Goal: Task Accomplishment & Management: Complete application form

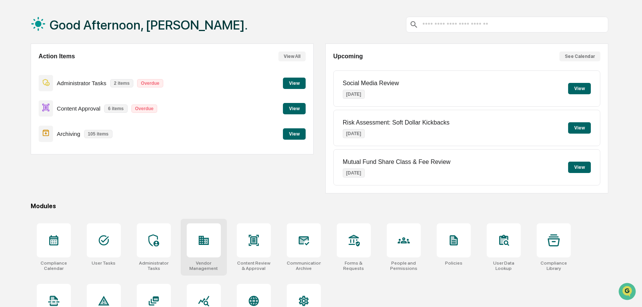
scroll to position [59, 0]
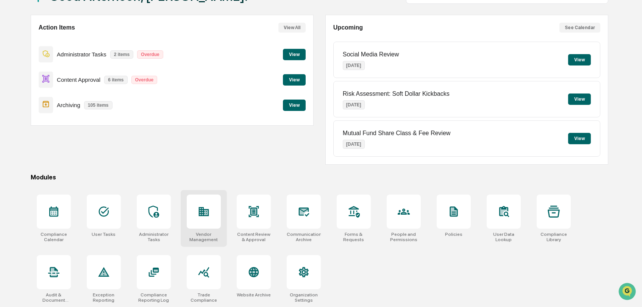
click at [209, 201] on div at bounding box center [204, 212] width 34 height 34
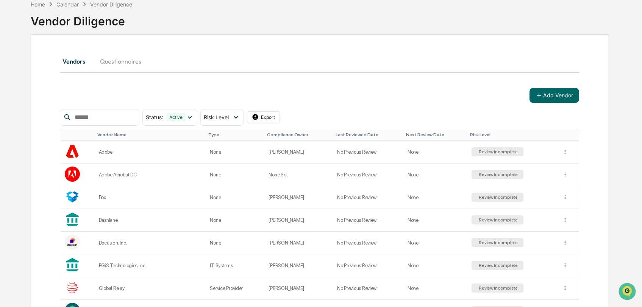
scroll to position [84, 0]
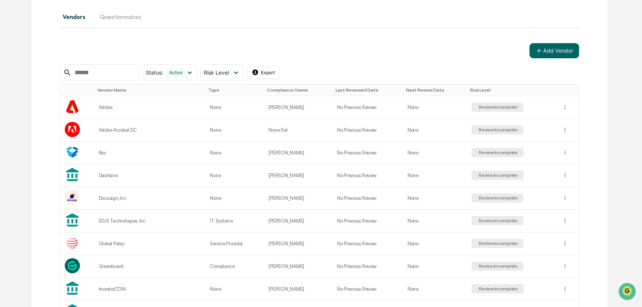
click at [88, 77] on div at bounding box center [100, 72] width 80 height 17
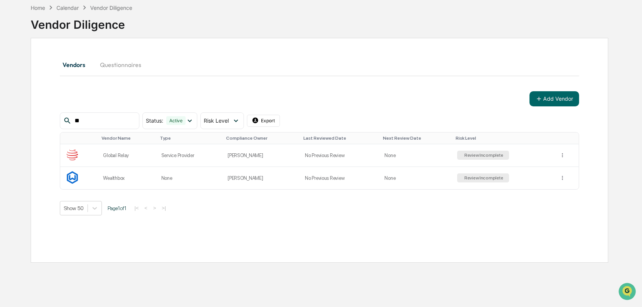
scroll to position [36, 0]
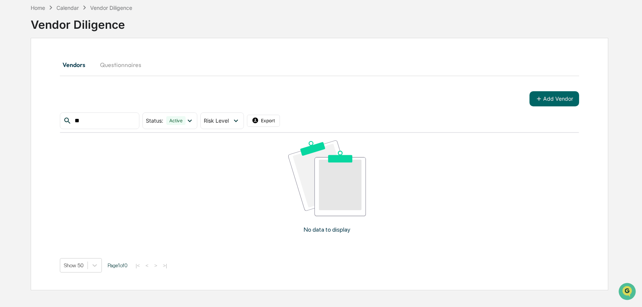
type input "*"
type input "*****"
click at [111, 117] on input "*****" at bounding box center [104, 121] width 64 height 10
drag, startPoint x: 112, startPoint y: 122, endPoint x: 30, endPoint y: 127, distance: 81.9
click at [31, 127] on div "Vendors Questionnaires Add Vendor ***** Status : Active Select/Deselect All Act…" at bounding box center [320, 164] width 578 height 253
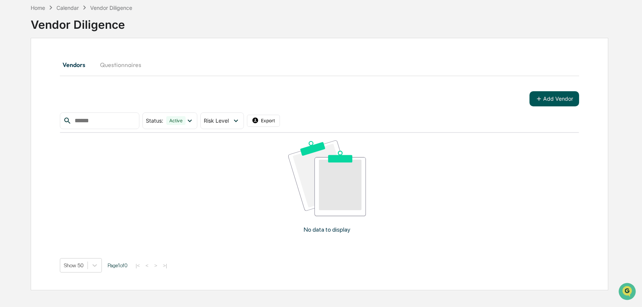
scroll to position [84, 0]
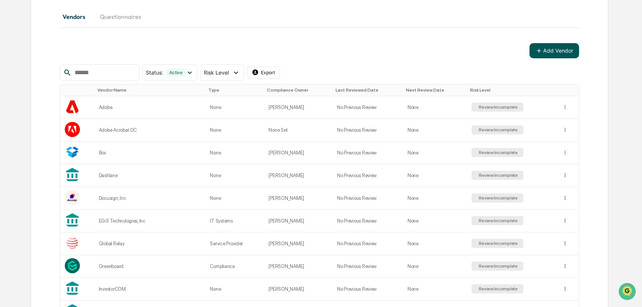
click at [554, 47] on button "Add Vendor" at bounding box center [554, 50] width 50 height 15
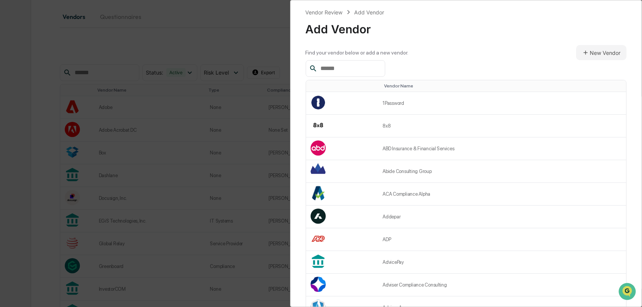
click at [353, 67] on input "text" at bounding box center [349, 69] width 64 height 10
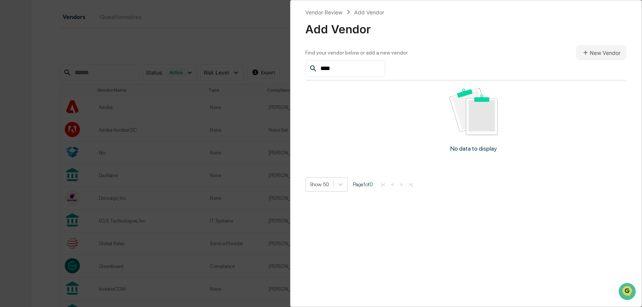
type input "*****"
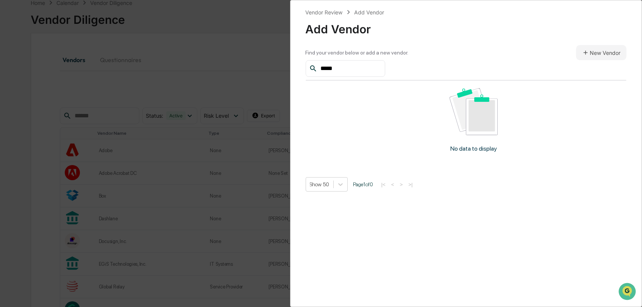
scroll to position [0, 0]
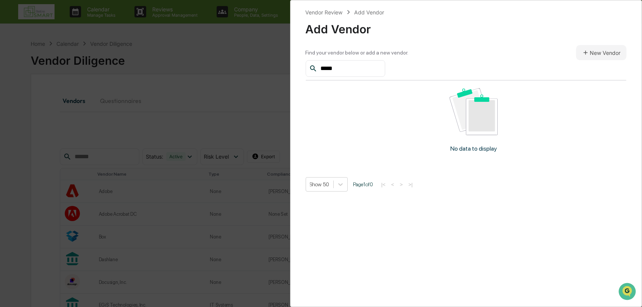
drag, startPoint x: 346, startPoint y: 70, endPoint x: 288, endPoint y: 60, distance: 58.8
click at [288, 60] on div "Vendor Review Add Vendor Add Vendor Find your vendor below or add a new vendor.…" at bounding box center [321, 153] width 642 height 307
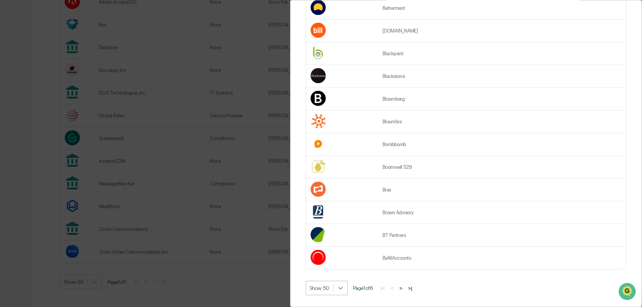
scroll to position [266, 0]
click at [345, 286] on div at bounding box center [341, 288] width 14 height 14
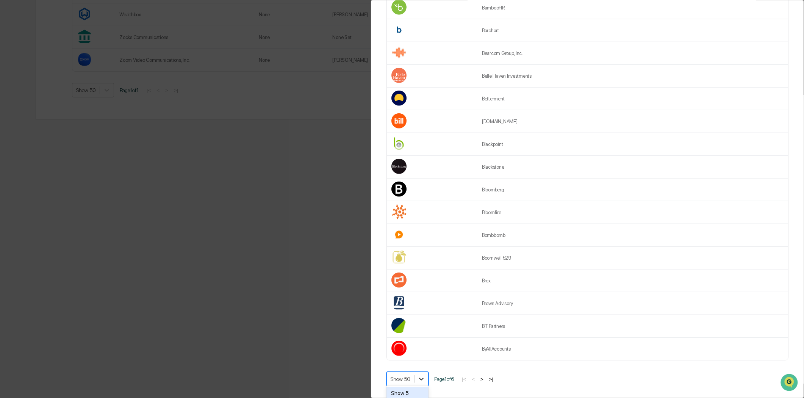
scroll to position [133, 0]
click at [422, 307] on icon at bounding box center [421, 379] width 8 height 8
click at [423, 307] on icon at bounding box center [421, 379] width 8 height 8
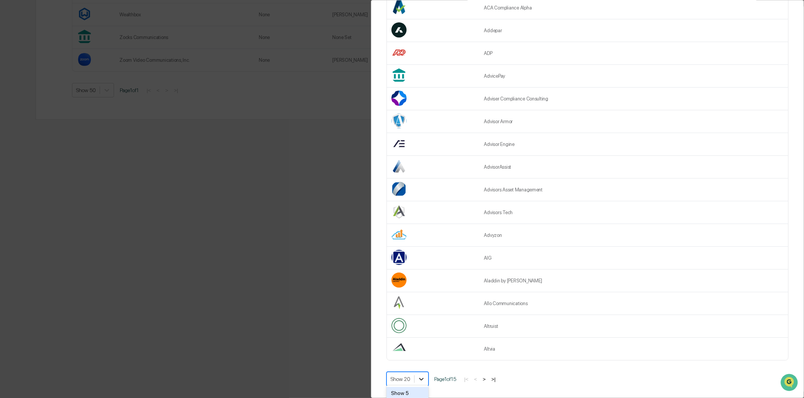
click at [425, 307] on div at bounding box center [421, 379] width 14 height 14
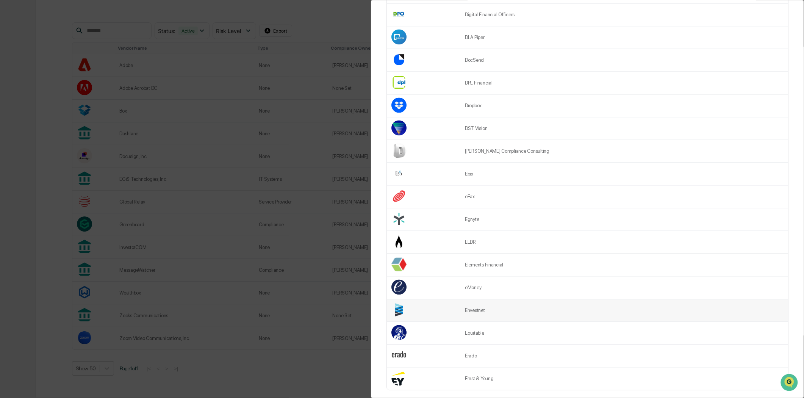
scroll to position [2024, 0]
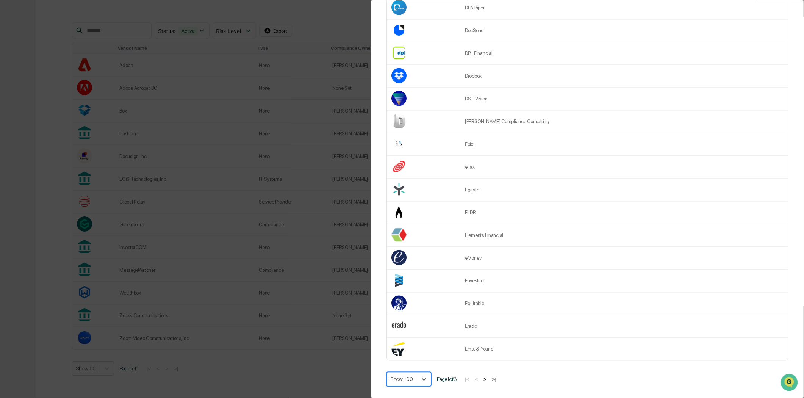
click at [487, 307] on button ">" at bounding box center [485, 379] width 8 height 6
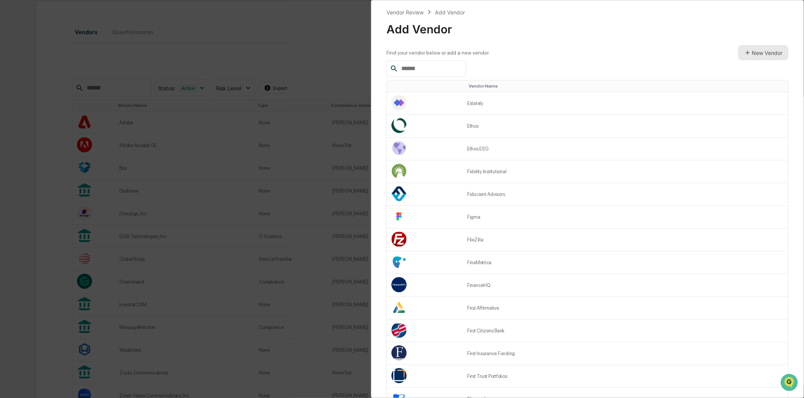
scroll to position [0, 0]
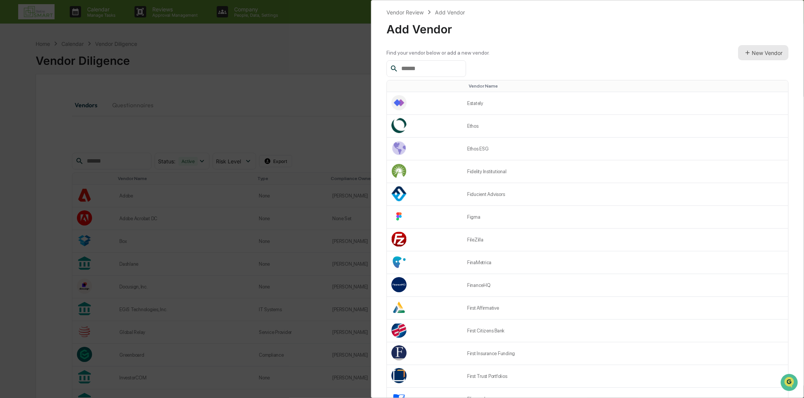
click at [641, 54] on button "New Vendor" at bounding box center [763, 52] width 50 height 15
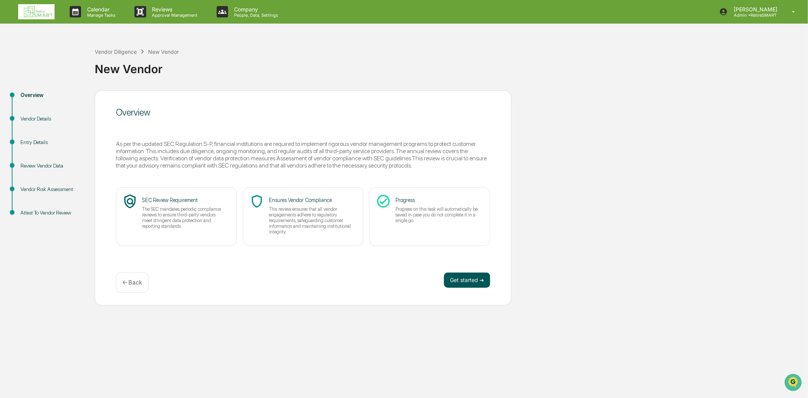
click at [464, 286] on button "Get started ➔" at bounding box center [467, 279] width 46 height 15
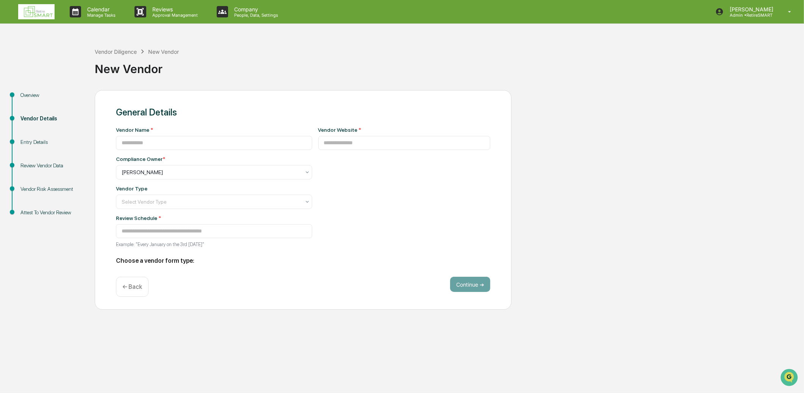
type input "**********"
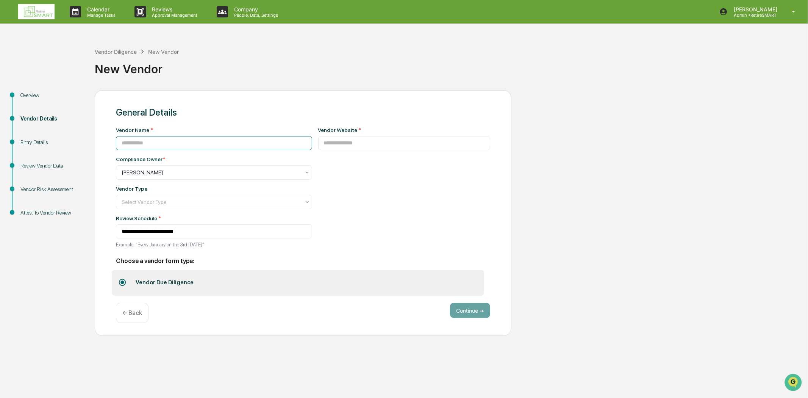
click at [173, 148] on input at bounding box center [214, 143] width 196 height 14
type input "*****"
click at [339, 146] on input at bounding box center [404, 143] width 172 height 14
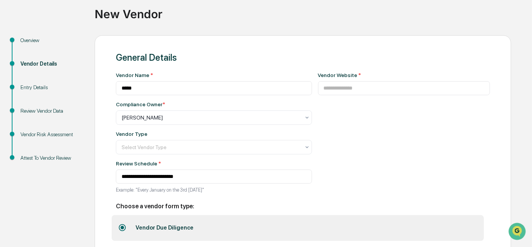
scroll to position [91, 0]
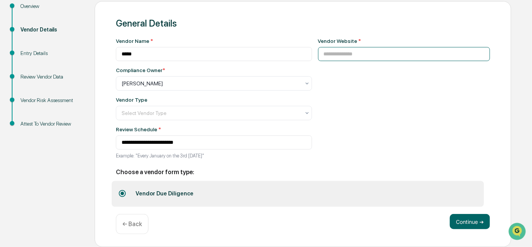
paste input "**********"
type input "**********"
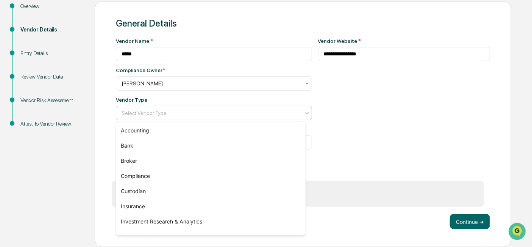
click at [169, 110] on div at bounding box center [211, 113] width 179 height 8
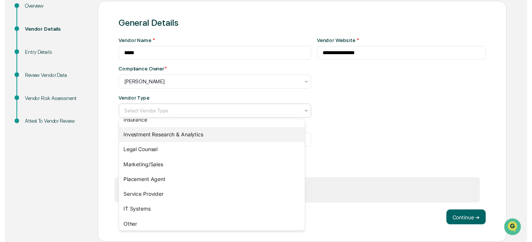
scroll to position [86, 0]
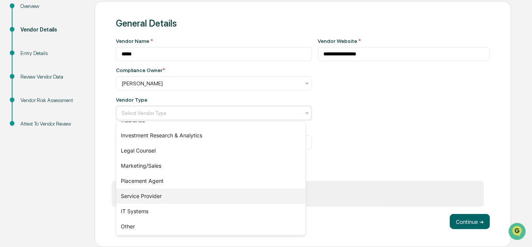
click at [164, 195] on div "Service Provider" at bounding box center [210, 195] width 189 height 15
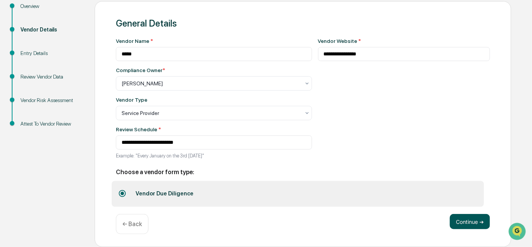
click at [464, 217] on button "Continue ➔" at bounding box center [470, 221] width 40 height 15
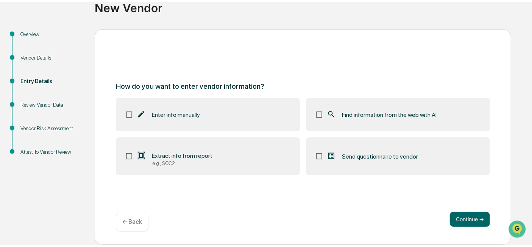
scroll to position [59, 0]
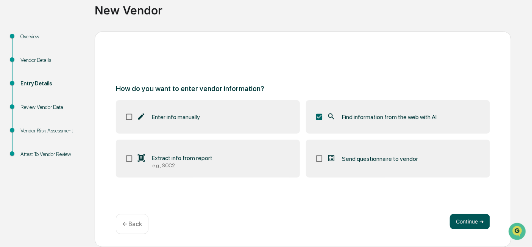
click at [463, 219] on button "Continue ➔" at bounding box center [470, 221] width 40 height 15
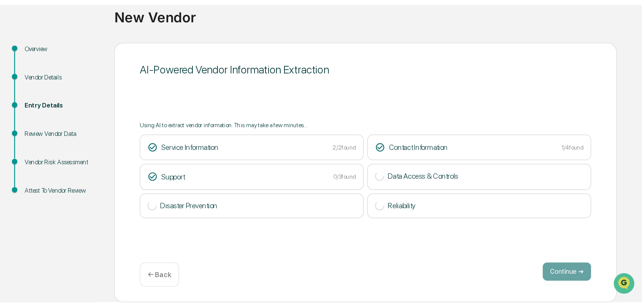
scroll to position [0, 0]
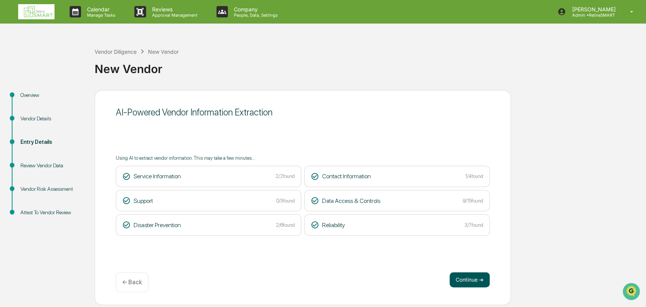
click at [458, 282] on button "Continue ➔" at bounding box center [470, 279] width 40 height 15
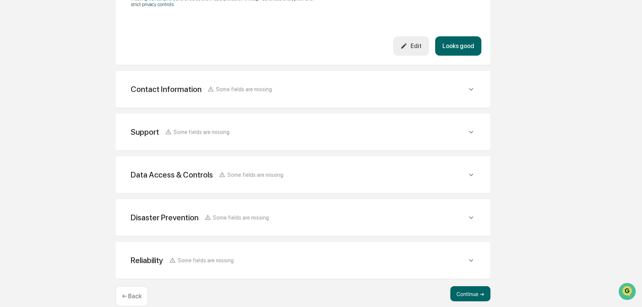
scroll to position [304, 0]
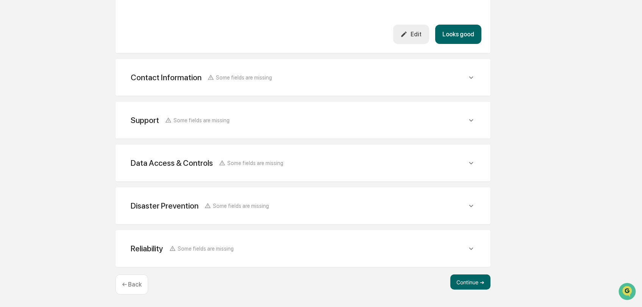
click at [350, 92] on div "Contact Information Some fields are missing Vendor Address Extracted from Web V…" at bounding box center [302, 77] width 375 height 37
click at [467, 78] on icon at bounding box center [471, 77] width 8 height 8
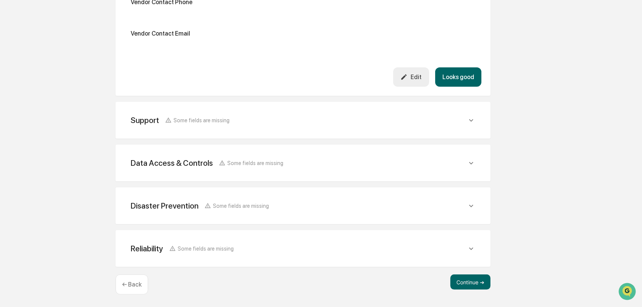
scroll to position [487, 0]
click at [468, 123] on icon at bounding box center [471, 120] width 8 height 8
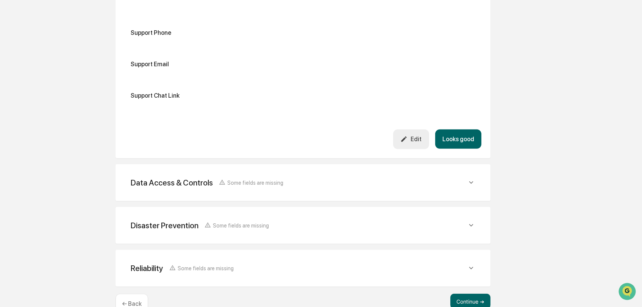
scroll to position [634, 0]
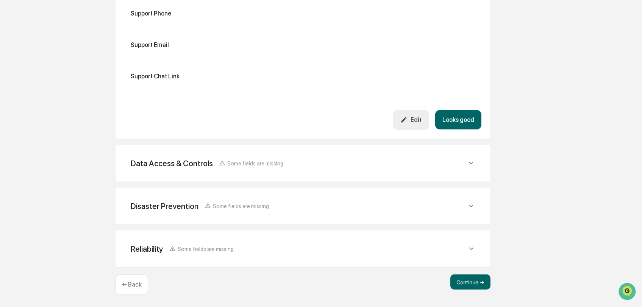
click at [429, 170] on div "Data Access & Controls Some fields are missing" at bounding box center [303, 163] width 357 height 19
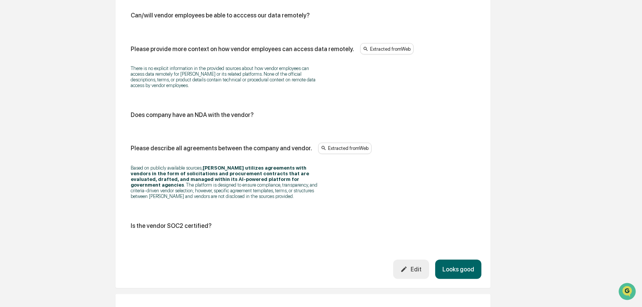
scroll to position [1471, 0]
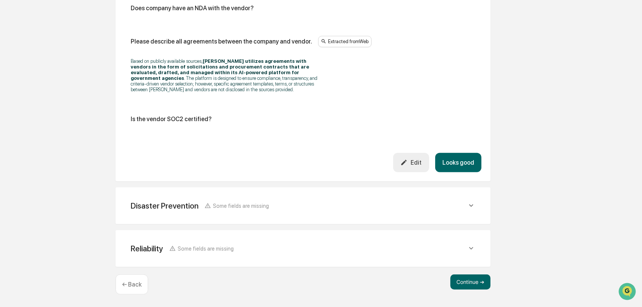
click at [178, 119] on div "Is the vendor SOC2 certified?" at bounding box center [171, 118] width 81 height 7
click at [209, 122] on div "Is the vendor SOC2 certified?" at bounding box center [303, 118] width 345 height 7
click at [472, 206] on icon at bounding box center [471, 205] width 4 height 3
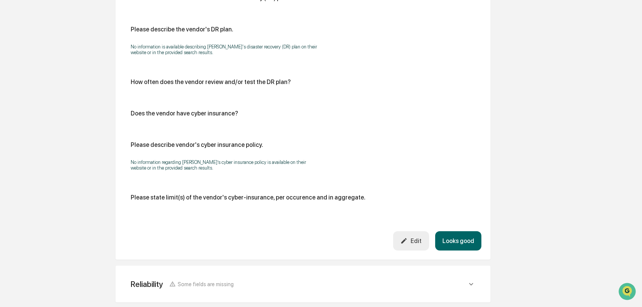
scroll to position [1756, 0]
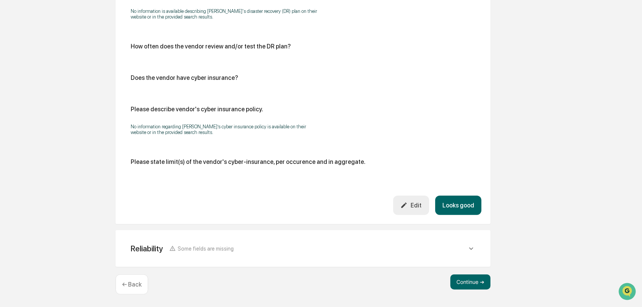
click at [470, 248] on icon at bounding box center [471, 249] width 8 height 8
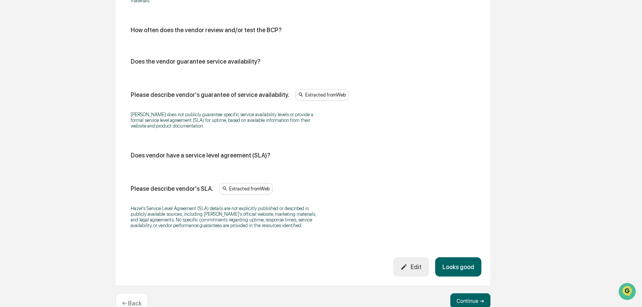
scroll to position [2125, 0]
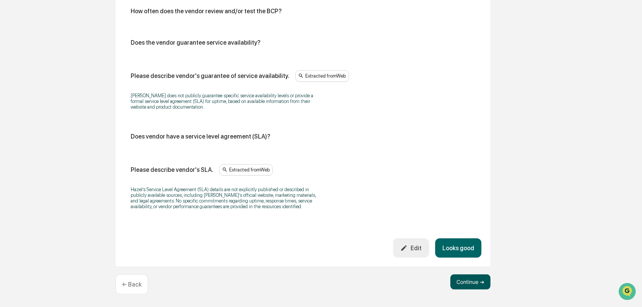
click at [472, 278] on button "Continue ➔" at bounding box center [470, 282] width 40 height 15
